Goal: Transaction & Acquisition: Purchase product/service

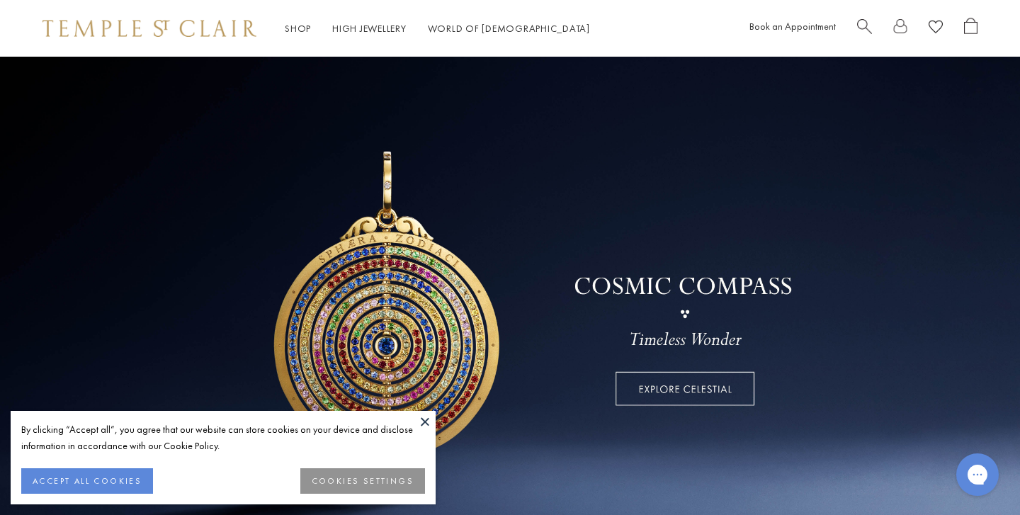
click at [426, 420] on button at bounding box center [424, 421] width 21 height 21
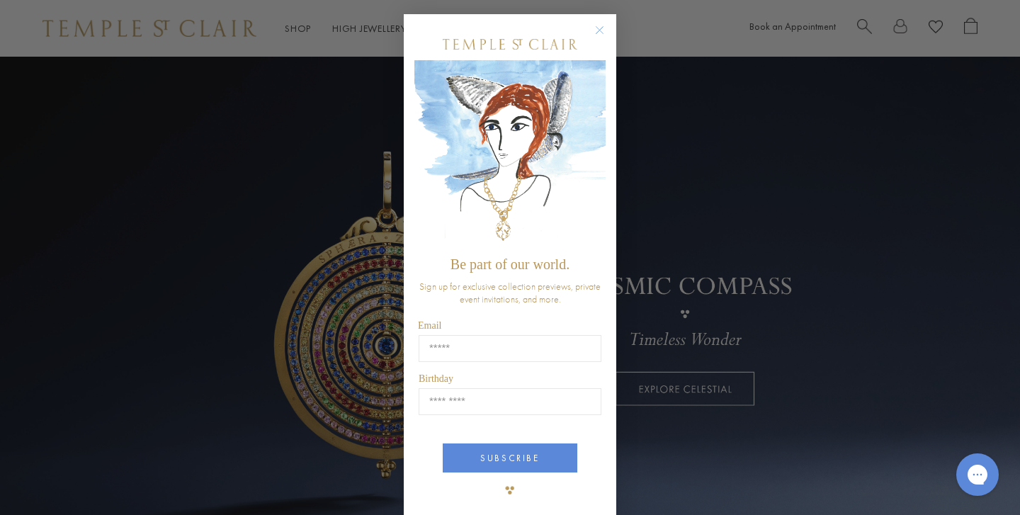
click at [599, 28] on circle "Close dialog" at bounding box center [599, 30] width 17 height 17
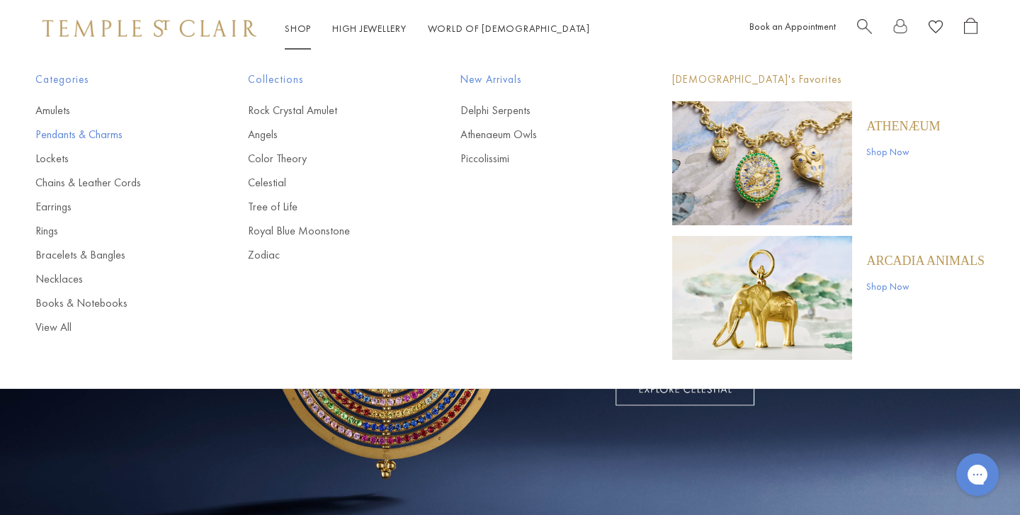
click at [109, 134] on link "Pendants & Charms" at bounding box center [113, 135] width 156 height 16
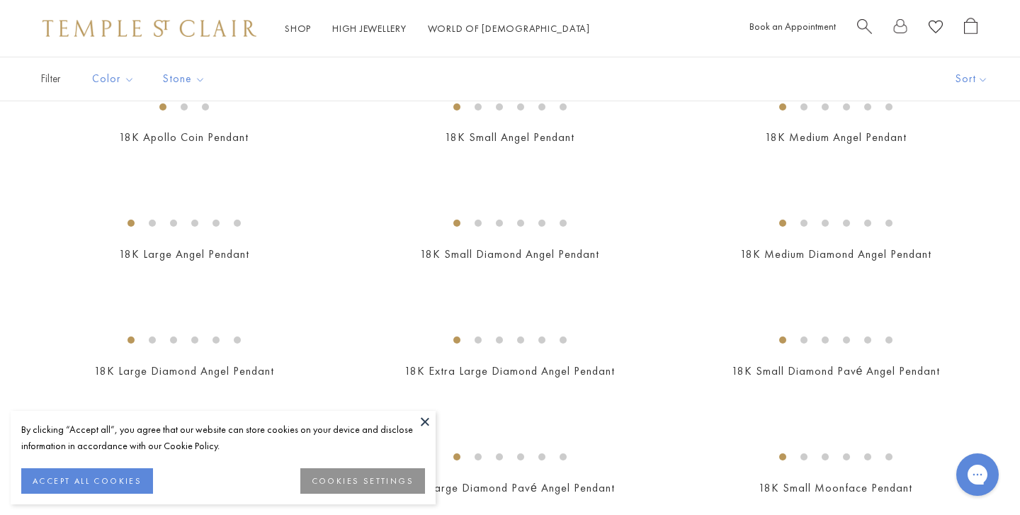
click at [426, 419] on button at bounding box center [424, 421] width 21 height 21
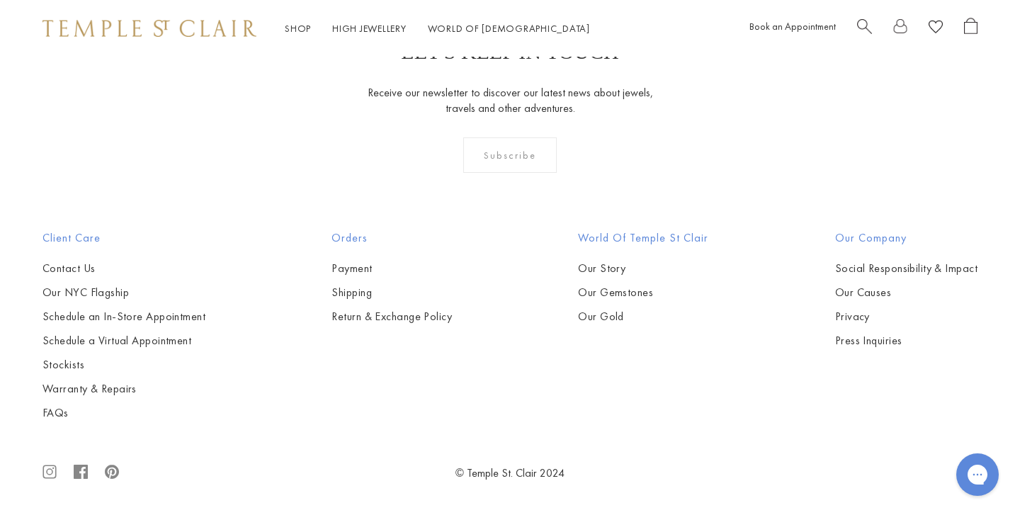
scroll to position [5992, 0]
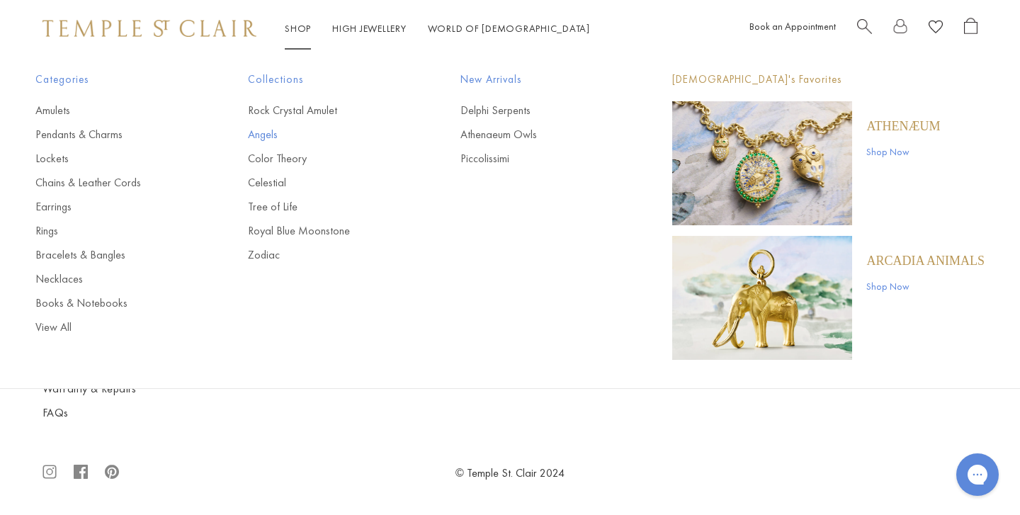
click at [276, 130] on link "Angels" at bounding box center [326, 135] width 156 height 16
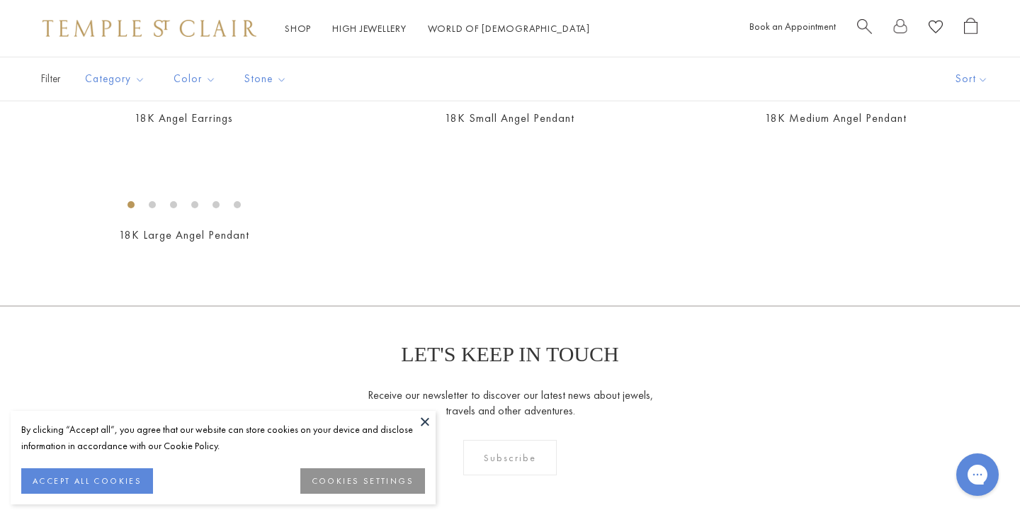
click at [423, 422] on button at bounding box center [424, 421] width 21 height 21
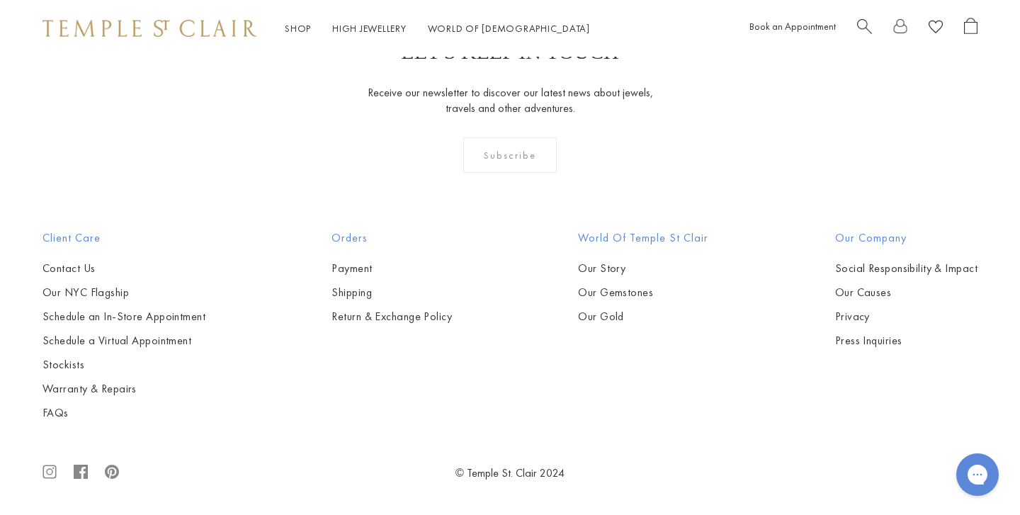
scroll to position [1830, 0]
